Goal: Task Accomplishment & Management: Use online tool/utility

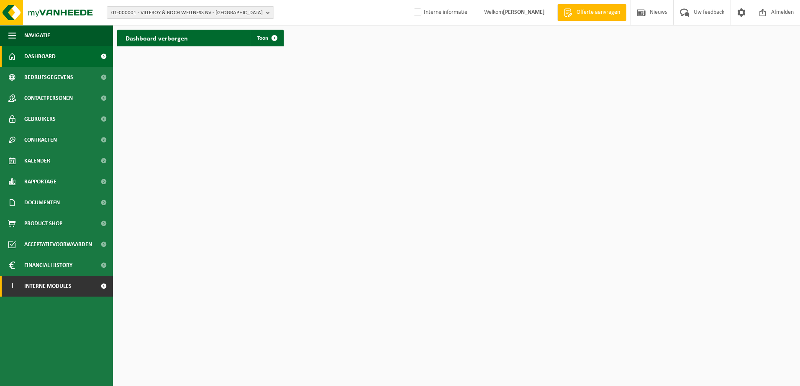
click at [71, 287] on span "Interne modules" at bounding box center [47, 286] width 47 height 21
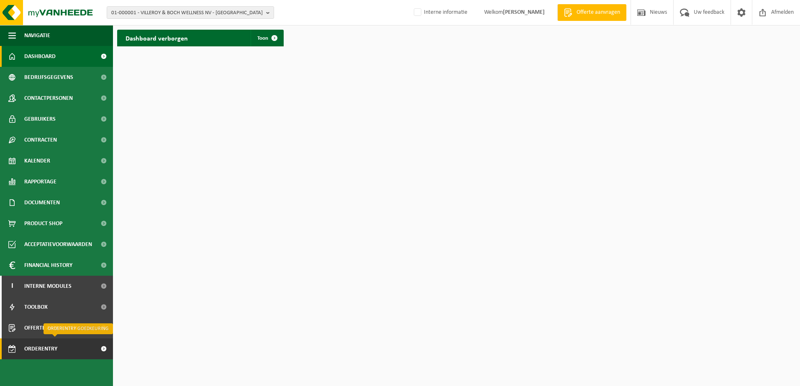
click at [48, 348] on span "Orderentry Goedkeuring" at bounding box center [59, 349] width 70 height 21
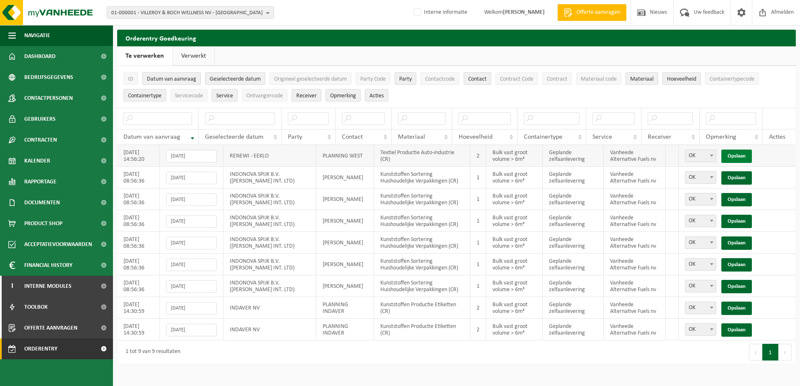
click at [746, 156] on link "Opslaan" at bounding box center [736, 156] width 31 height 13
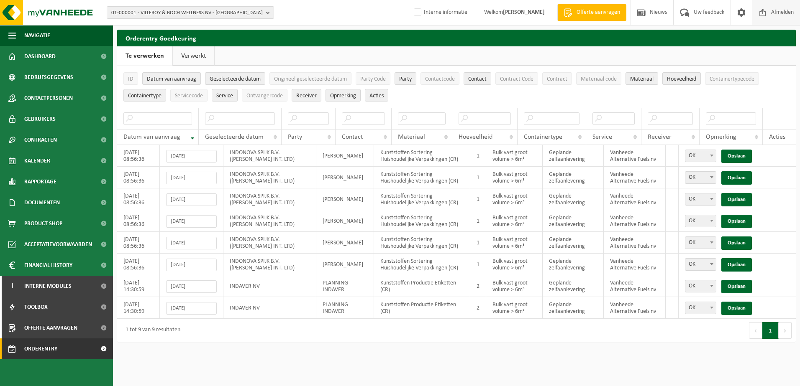
click at [781, 15] on span "Afmelden" at bounding box center [782, 12] width 27 height 25
